Goal: Task Accomplishment & Management: Use online tool/utility

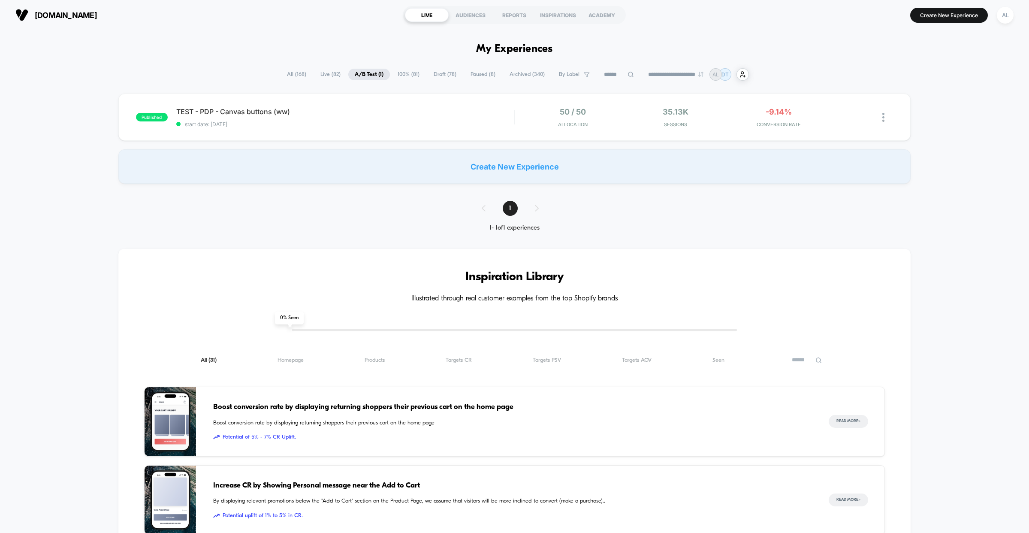
click at [430, 121] on span "start date: [DATE]" at bounding box center [345, 124] width 338 height 6
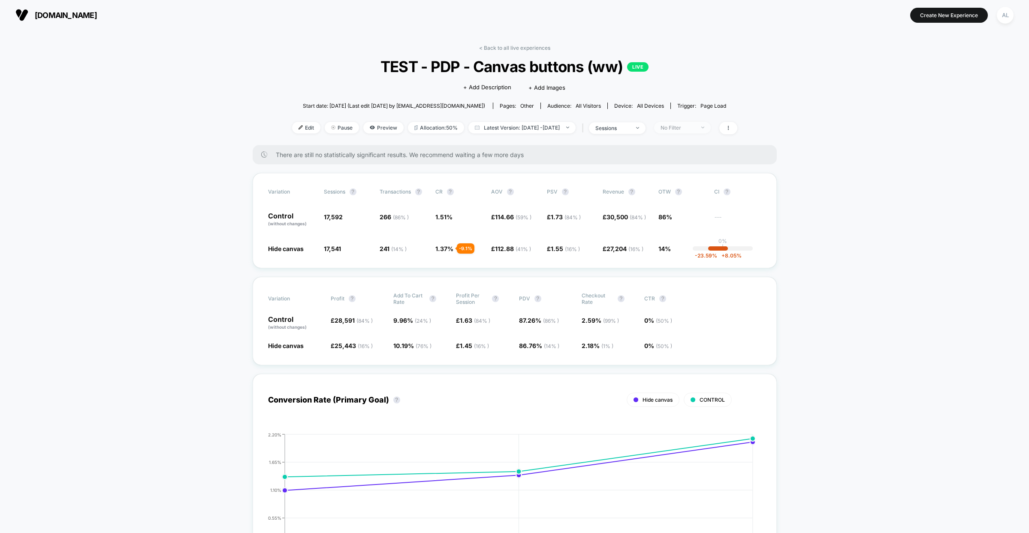
click at [695, 128] on div "No Filter" at bounding box center [677, 127] width 34 height 6
click at [684, 211] on span "New Visitors" at bounding box center [688, 210] width 35 height 7
click at [697, 248] on button "Save" at bounding box center [696, 252] width 78 height 14
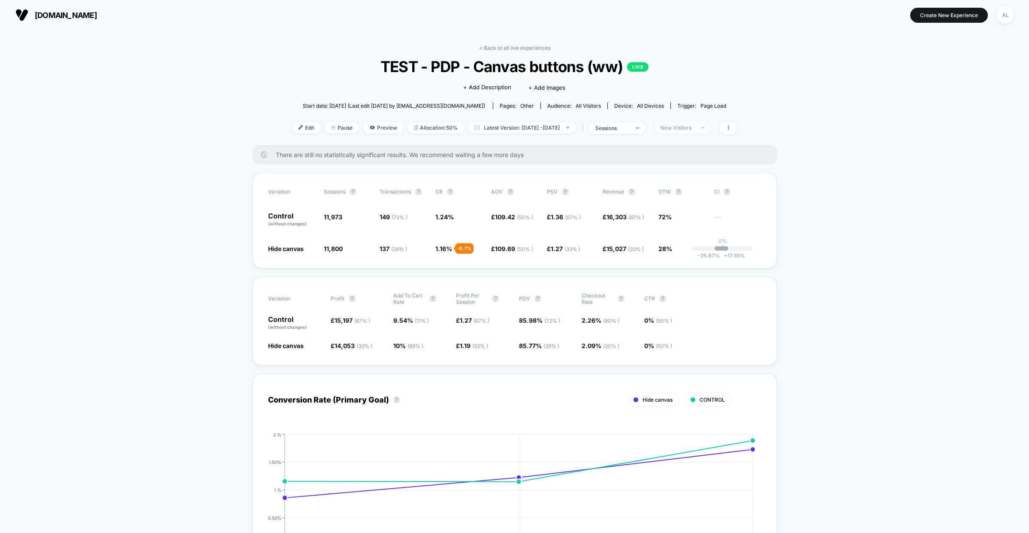
click at [689, 122] on span "New Visitors" at bounding box center [682, 128] width 57 height 12
click at [685, 187] on div "Mobile Visitors ? Desktop Visitors ? Returning Visitors ? New Visitors ? No Fil…" at bounding box center [696, 207] width 105 height 131
click at [680, 191] on span "Returning Visitors" at bounding box center [695, 193] width 49 height 7
click at [691, 244] on div "Mobile Visitors ? Desktop Visitors ? Returning Visitors ? New Visitors ? No Fil…" at bounding box center [696, 207] width 105 height 131
click at [691, 250] on button "Save" at bounding box center [696, 252] width 78 height 14
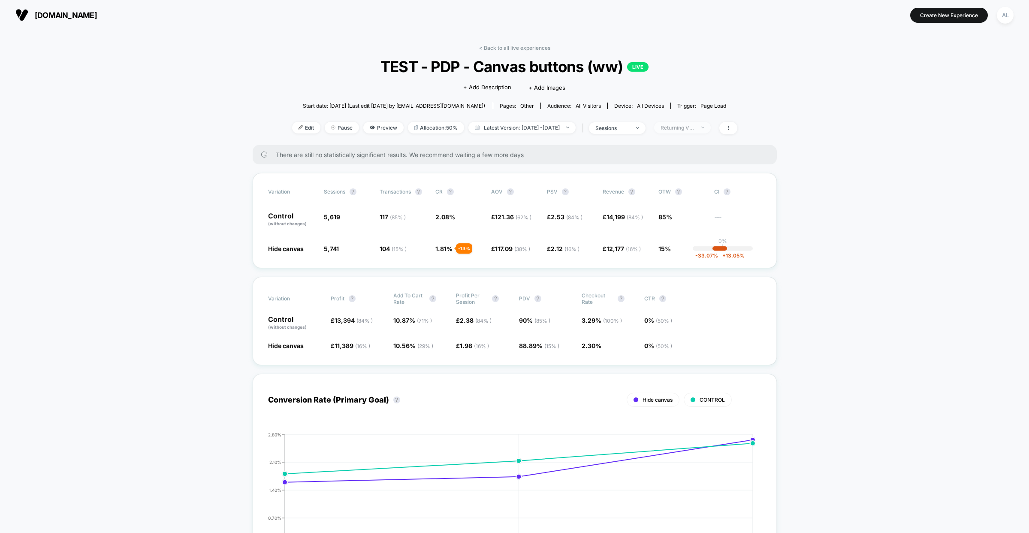
click at [691, 123] on span "Returning Visitors" at bounding box center [682, 128] width 57 height 12
click at [685, 174] on span "Desktop Visitors" at bounding box center [694, 176] width 46 height 7
click at [706, 258] on button "Save" at bounding box center [696, 252] width 78 height 14
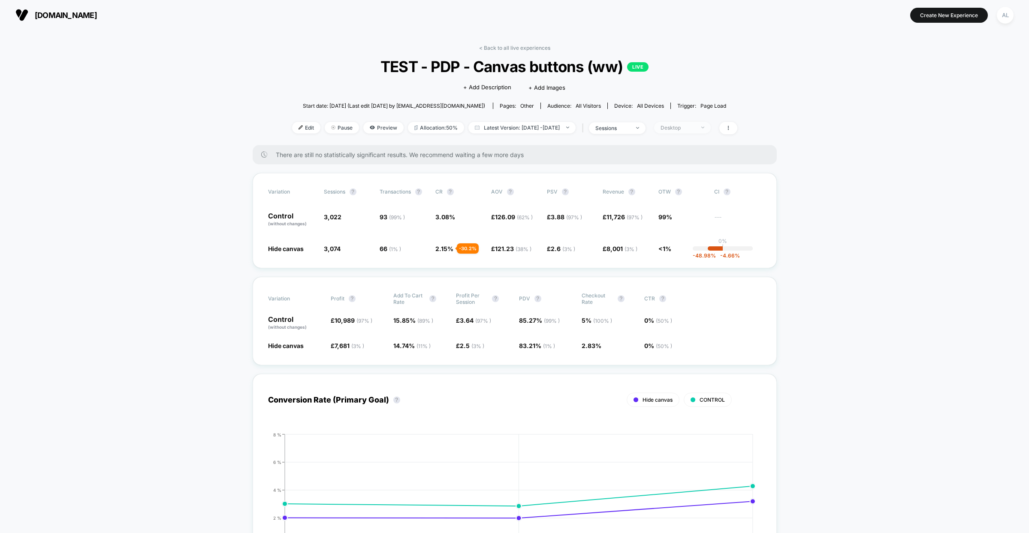
click at [695, 125] on div "Desktop" at bounding box center [677, 127] width 34 height 6
click at [687, 159] on span "Mobile Visitors" at bounding box center [691, 159] width 41 height 7
click at [702, 252] on button "Save" at bounding box center [696, 252] width 78 height 14
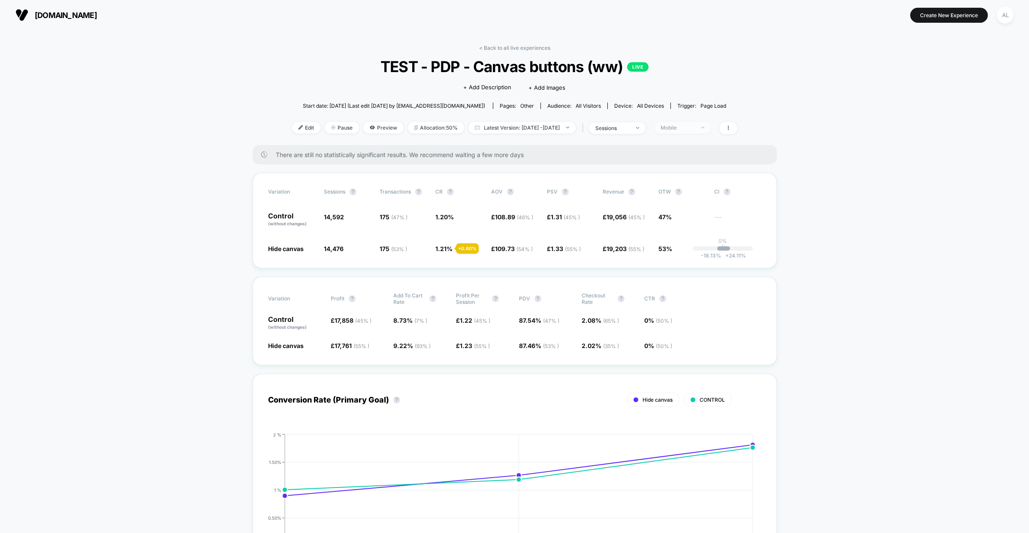
click at [685, 125] on div "Mobile" at bounding box center [677, 127] width 34 height 6
click at [673, 226] on span "No Filter" at bounding box center [683, 227] width 24 height 7
click at [697, 256] on button "Save" at bounding box center [696, 252] width 78 height 14
